Goal: Task Accomplishment & Management: Use online tool/utility

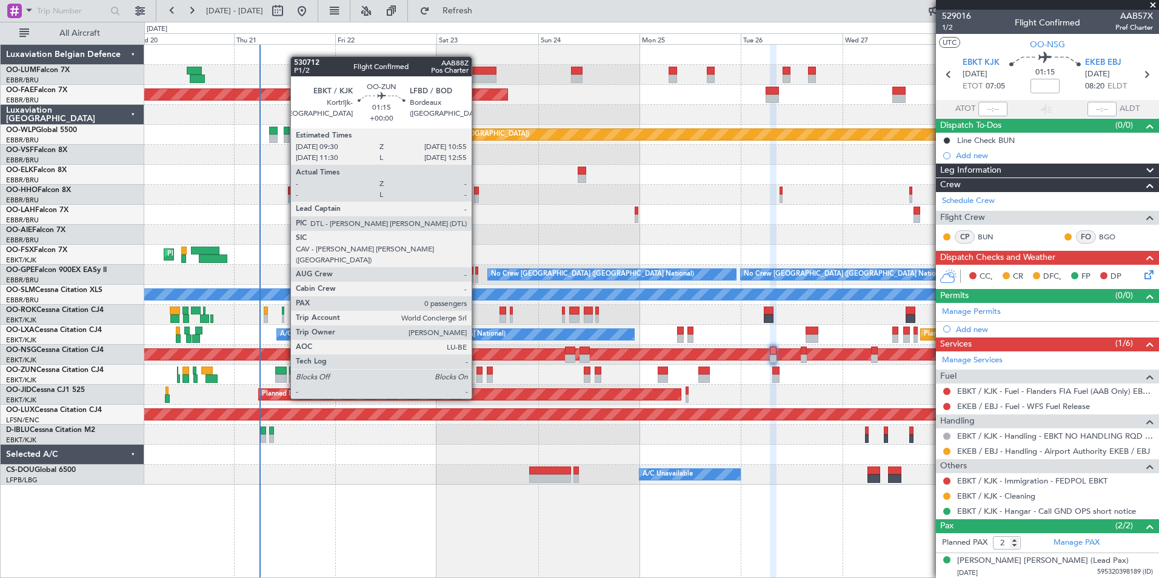
click at [477, 376] on div at bounding box center [480, 379] width 6 height 8
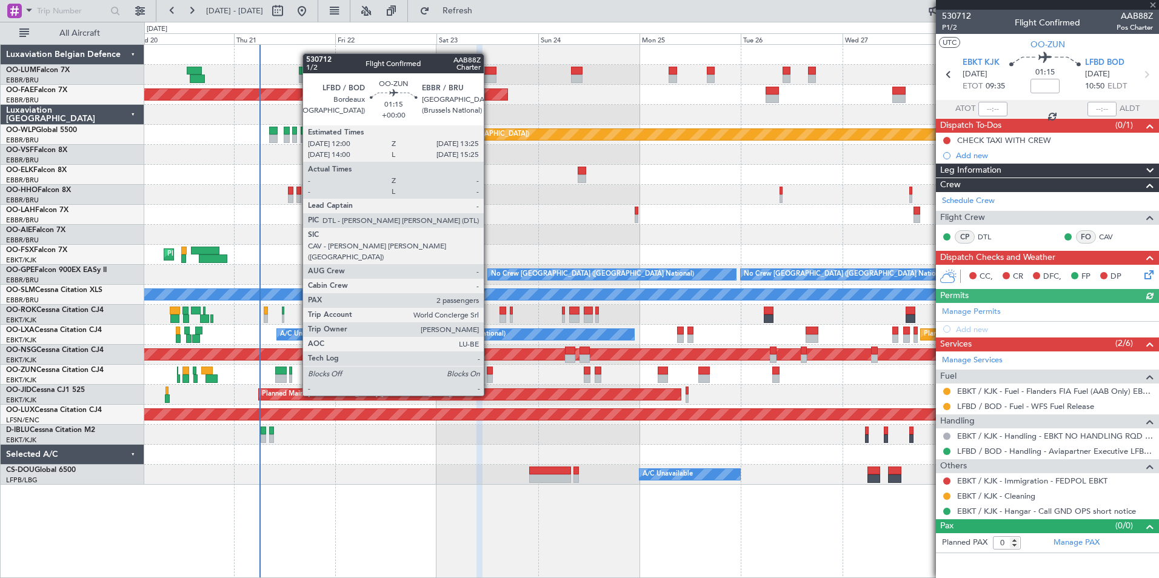
click at [489, 374] on div at bounding box center [490, 371] width 6 height 8
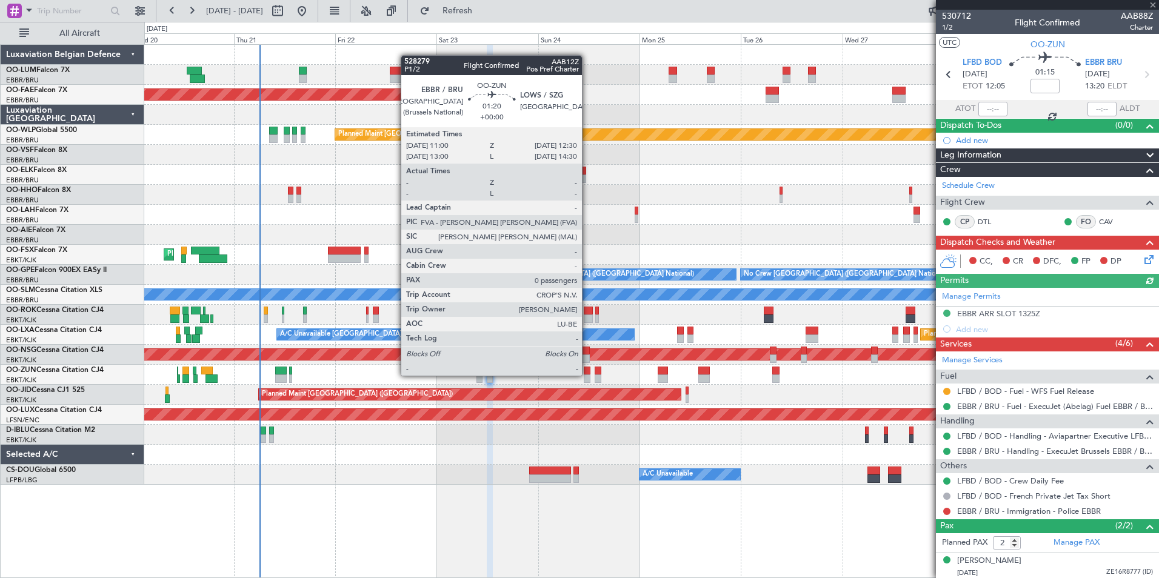
click at [588, 376] on div at bounding box center [587, 379] width 7 height 8
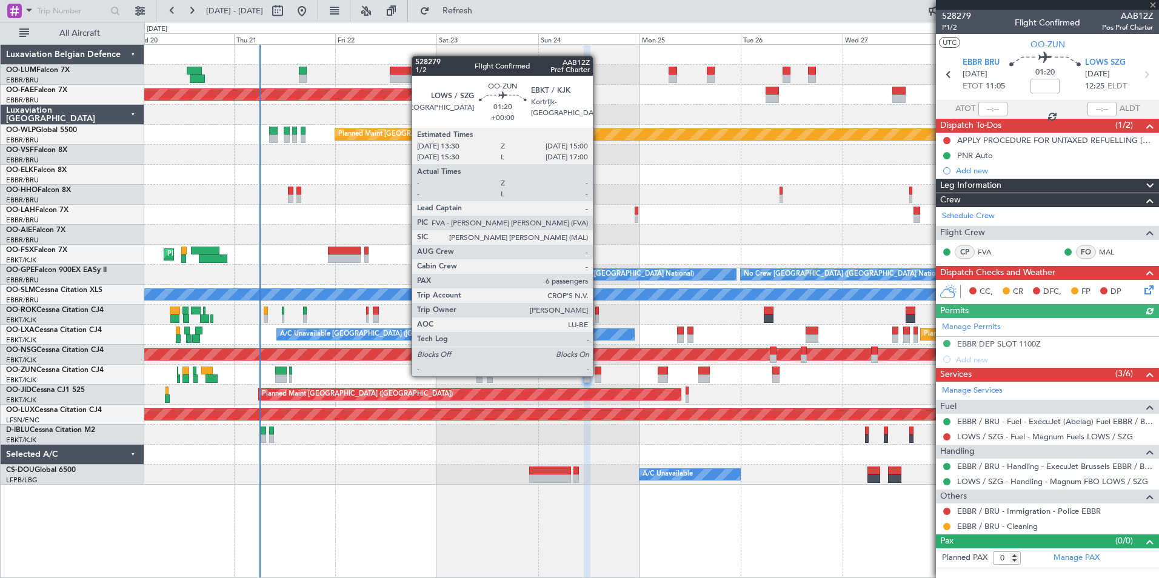
click at [598, 375] on div at bounding box center [598, 379] width 7 height 8
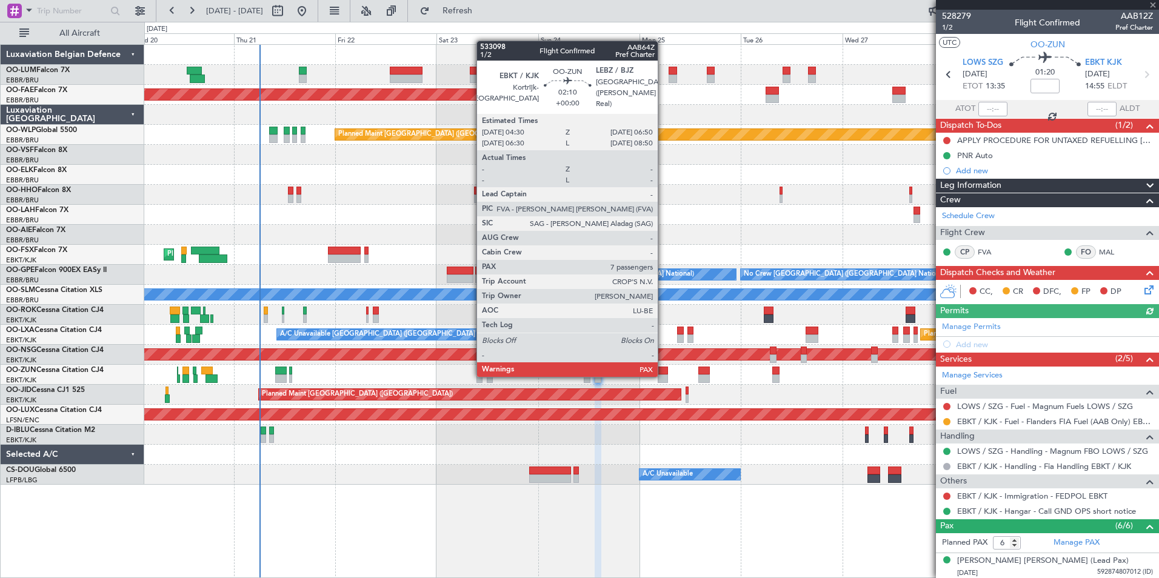
click at [663, 376] on div at bounding box center [663, 379] width 10 height 8
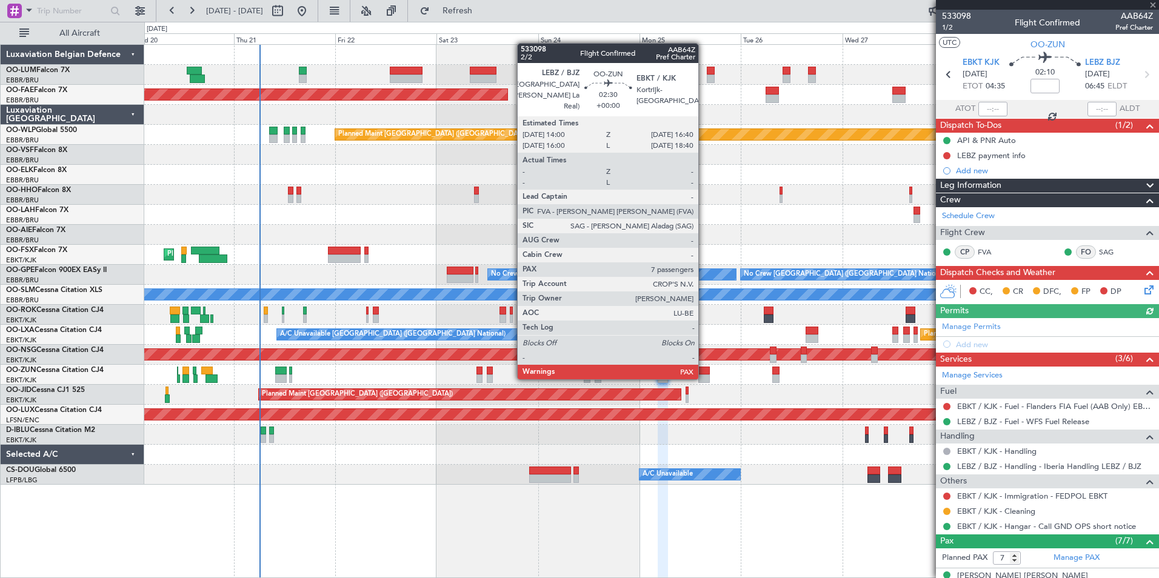
click at [704, 378] on div at bounding box center [705, 379] width 12 height 8
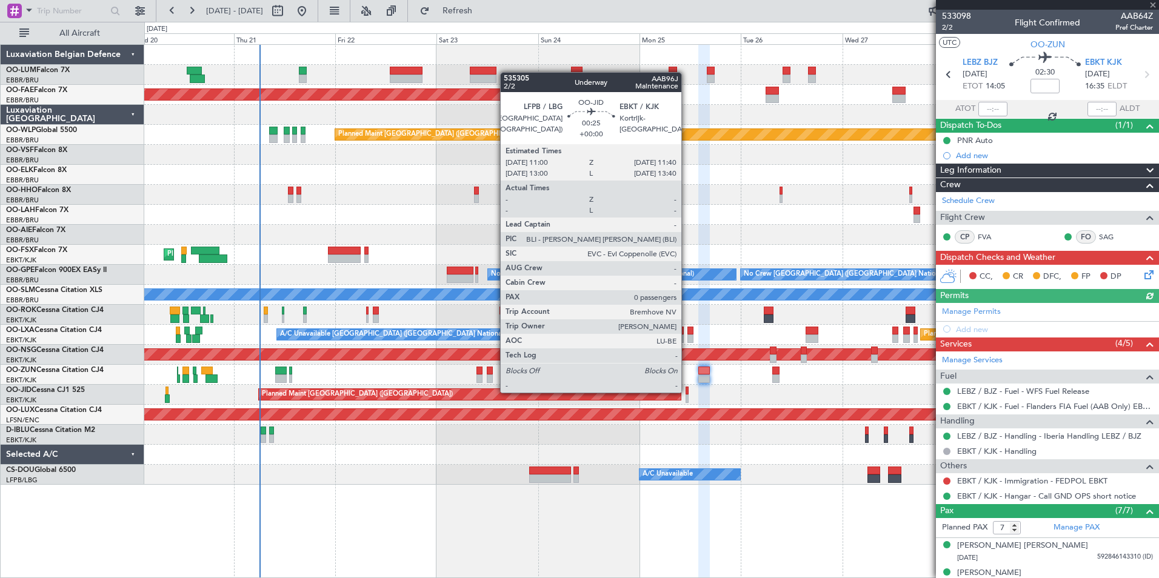
click at [687, 392] on div at bounding box center [687, 391] width 3 height 8
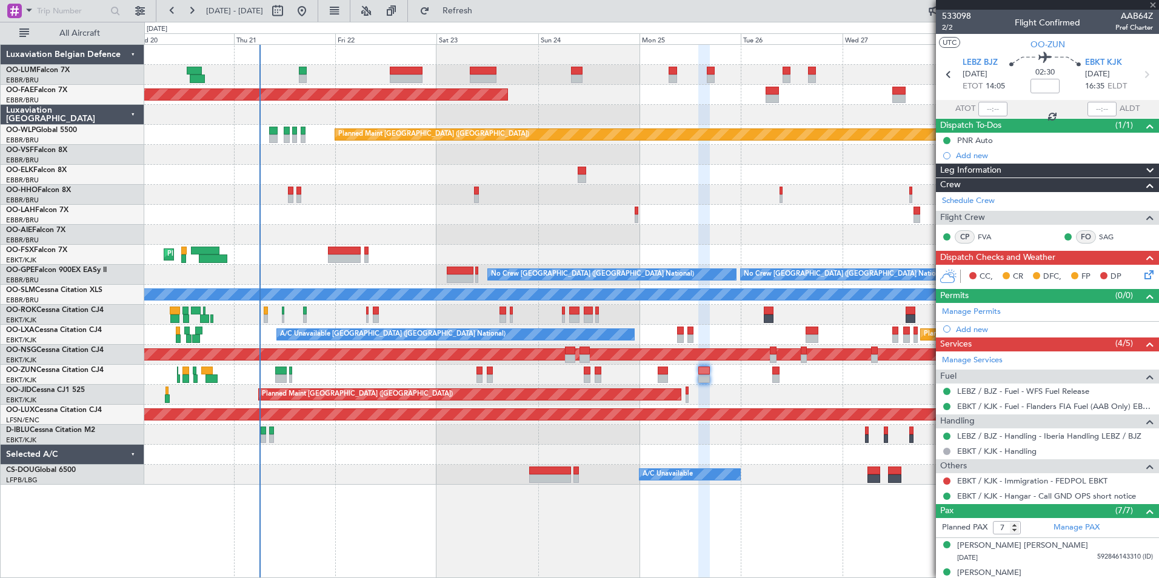
type input "0"
